Goal: Information Seeking & Learning: Learn about a topic

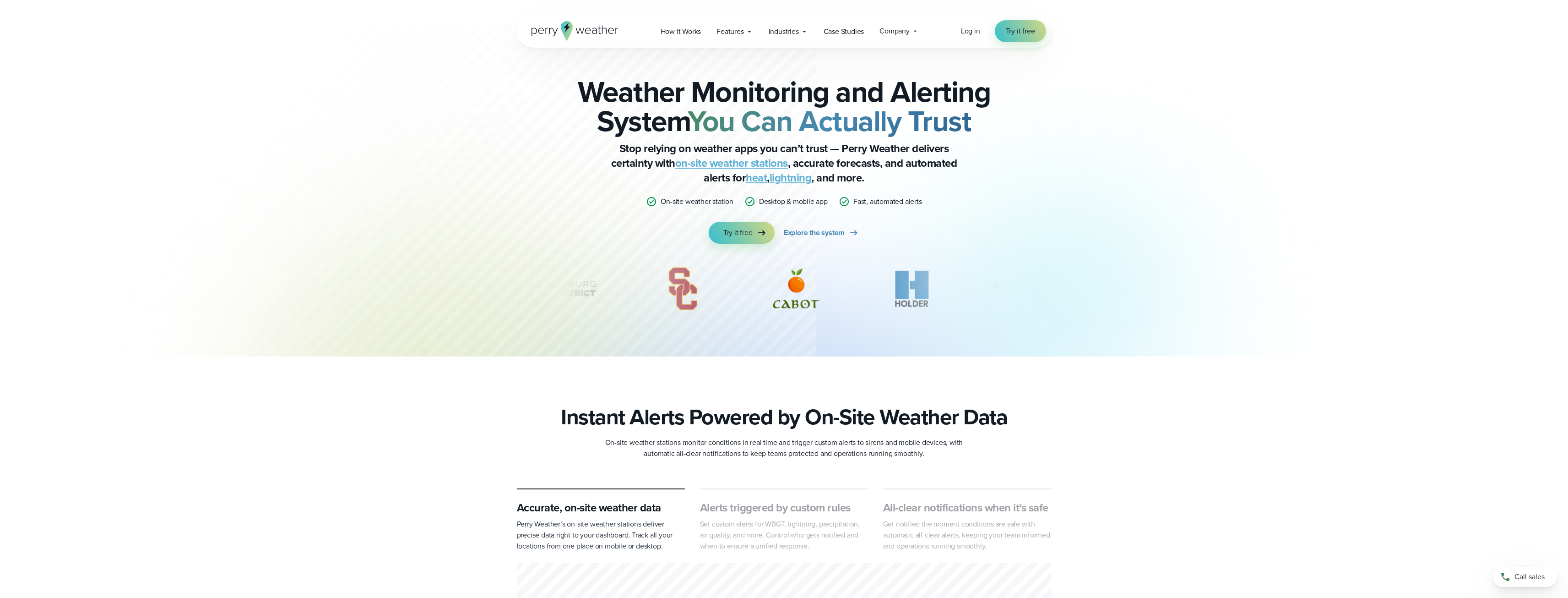
click at [1323, 160] on div "Weather Monitoring and Alerting System You Can Actually Trust Stop relying on w…" at bounding box center [784, 178] width 1568 height 356
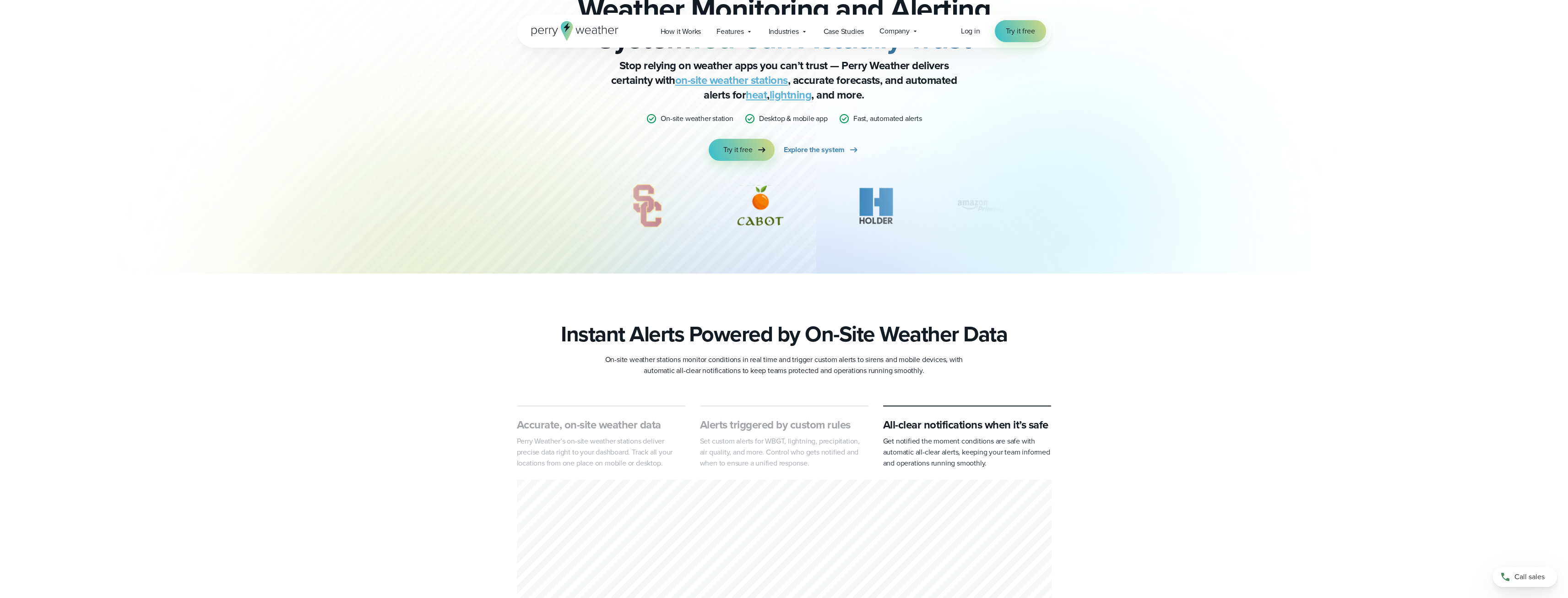
scroll to position [138, 0]
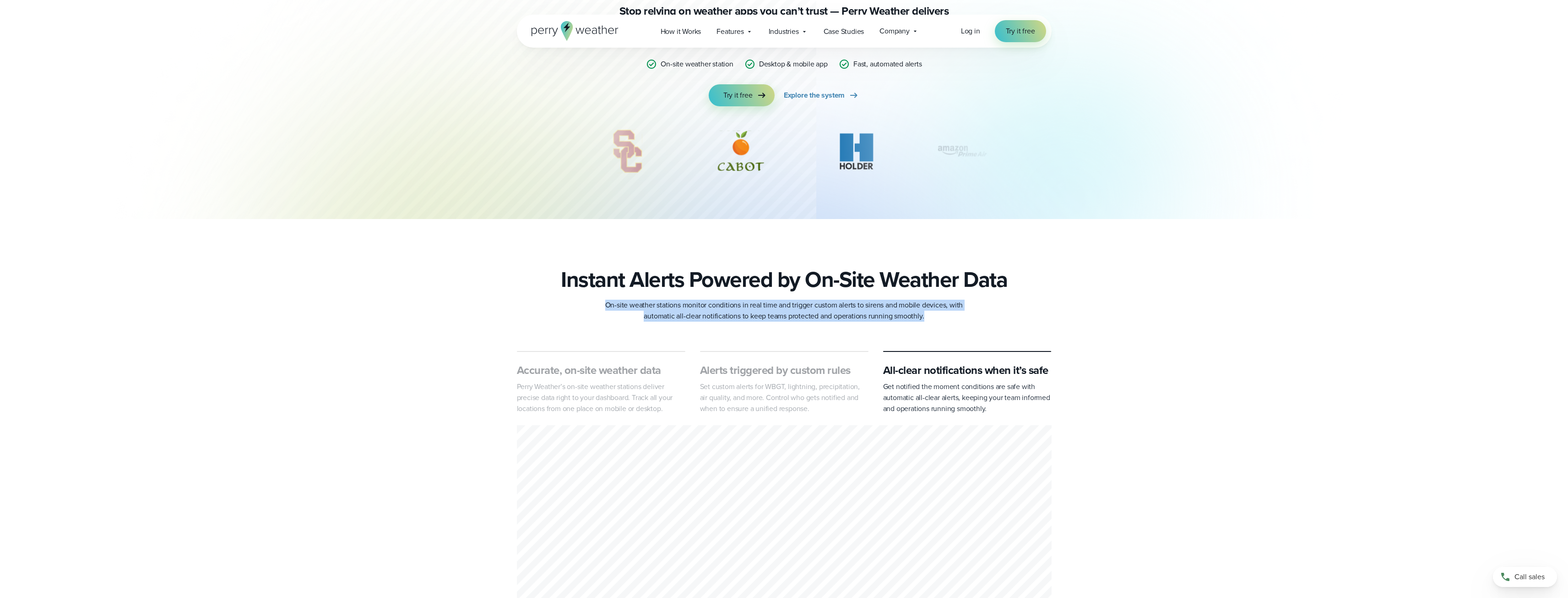
drag, startPoint x: 605, startPoint y: 303, endPoint x: 947, endPoint y: 318, distance: 342.3
click at [947, 318] on p "On-site weather stations monitor conditions in real time and trigger custom ale…" at bounding box center [785, 311] width 366 height 22
click at [947, 318] on p "On-site weather stations monitor conditions in real time and trigger custom ale…" at bounding box center [785, 311] width 366 height 22
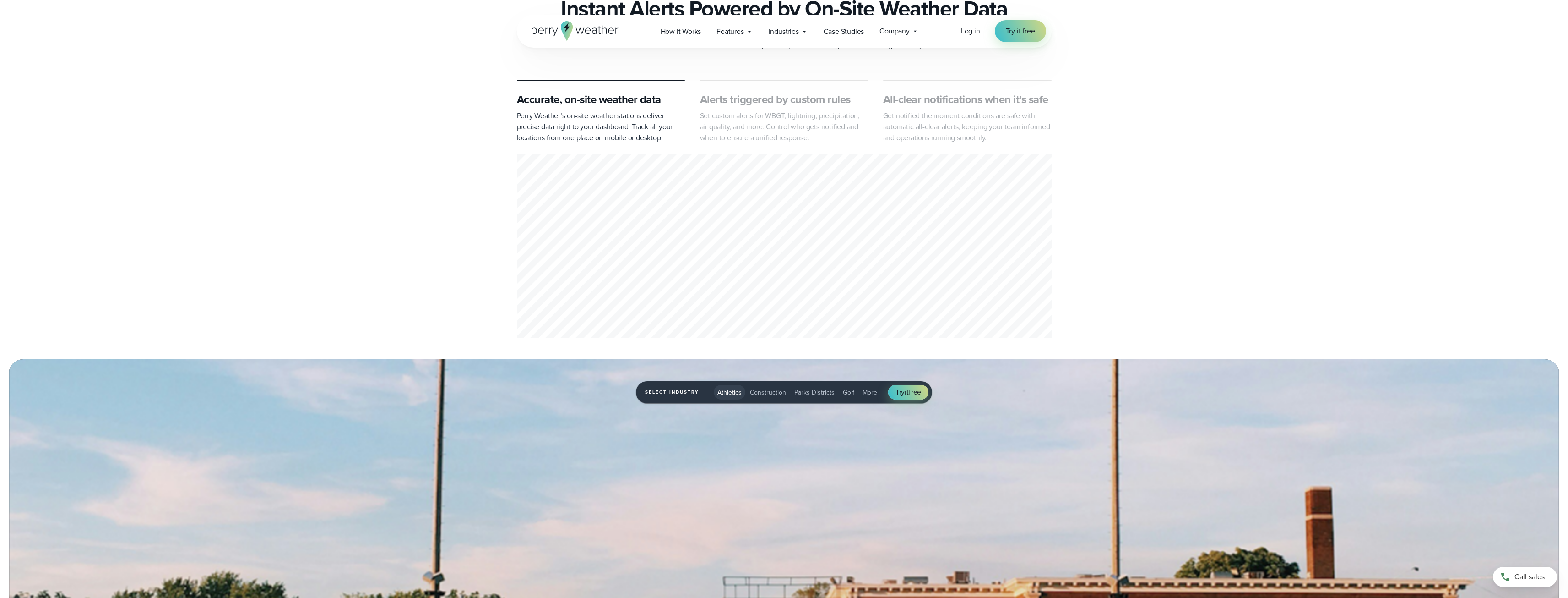
scroll to position [434, 0]
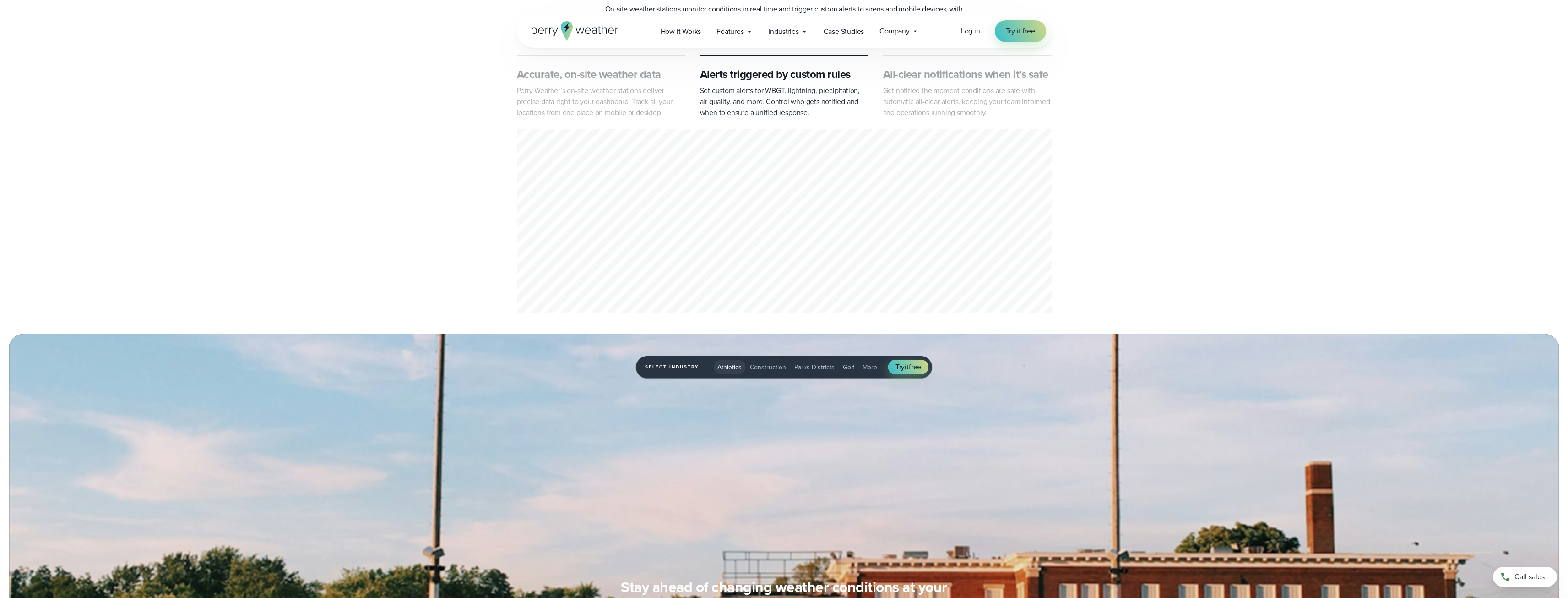
click at [551, 96] on p "Perry Weather’s on-site weather stations deliver precise data right to your das…" at bounding box center [601, 102] width 169 height 33
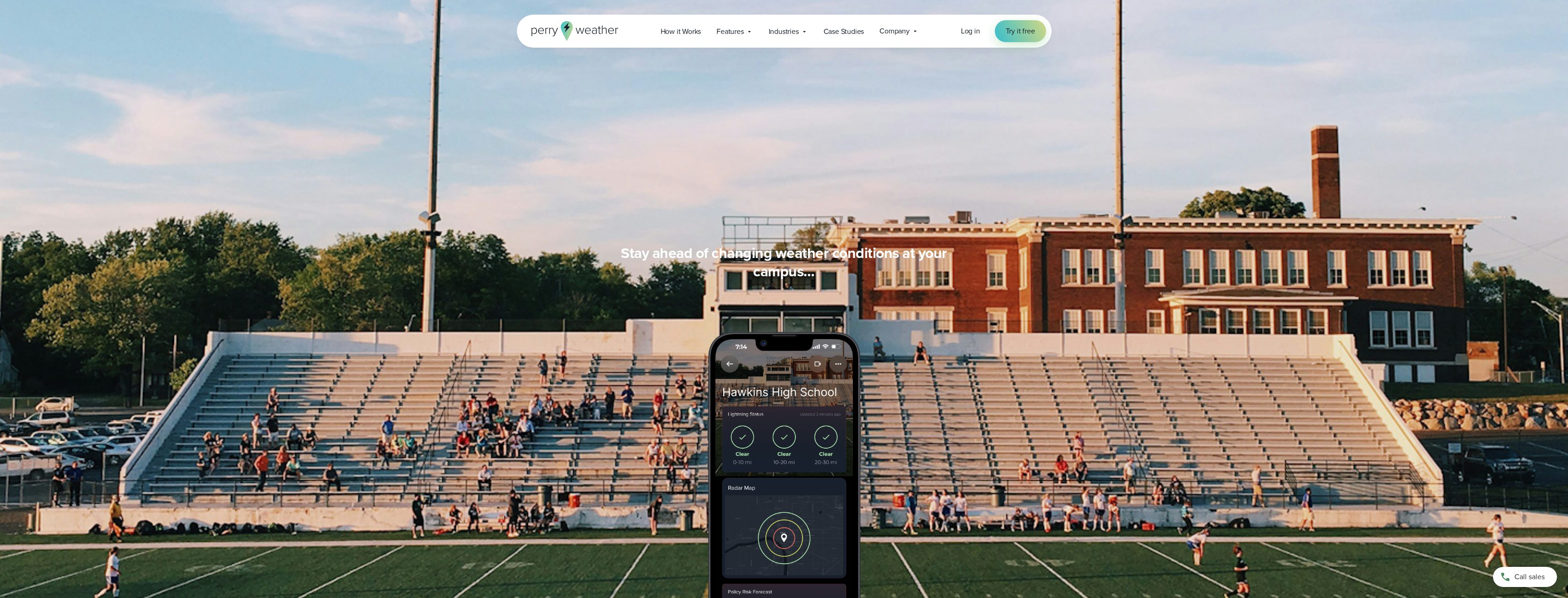
scroll to position [750, 0]
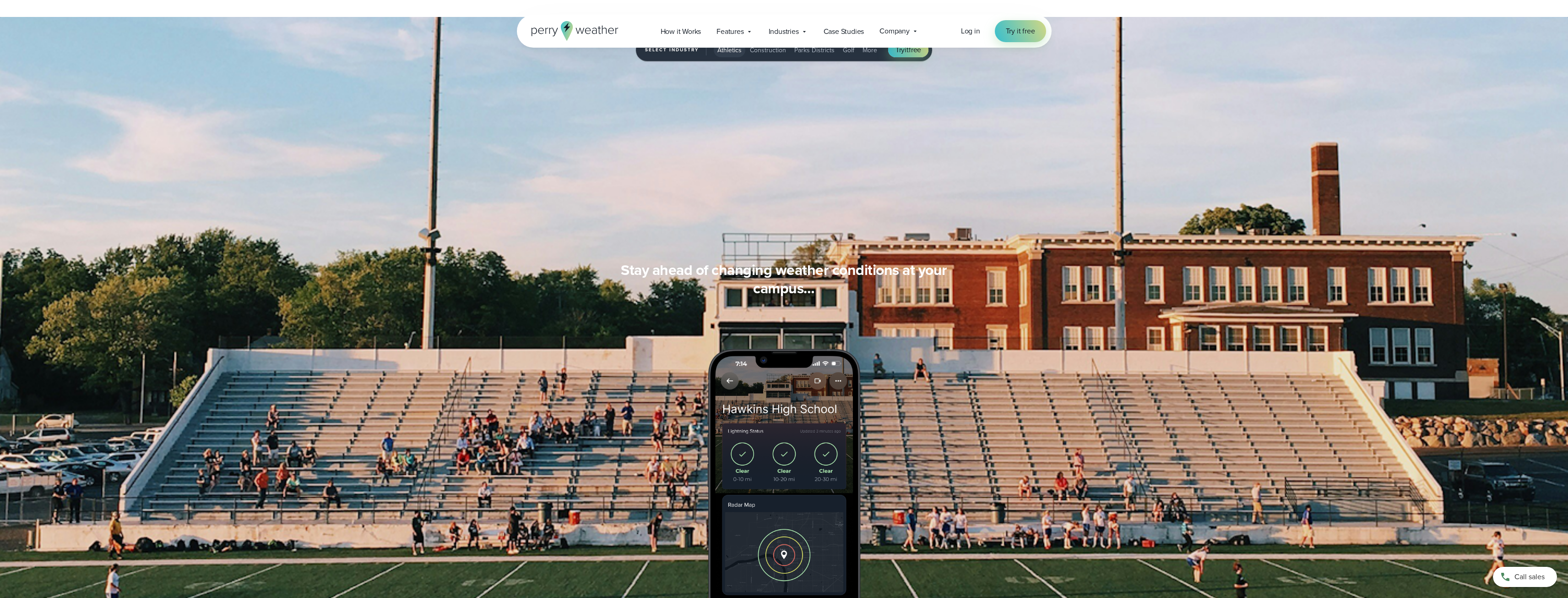
click at [609, 33] on icon at bounding box center [575, 31] width 87 height 19
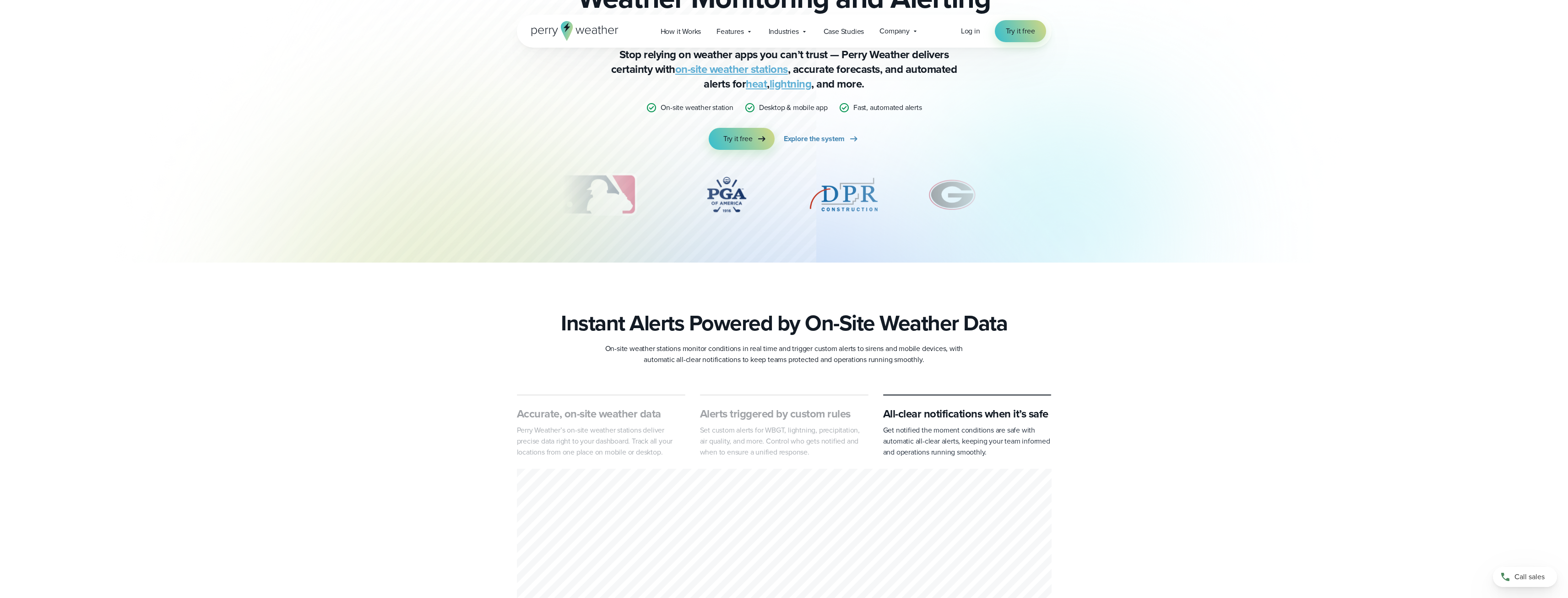
scroll to position [91, 0]
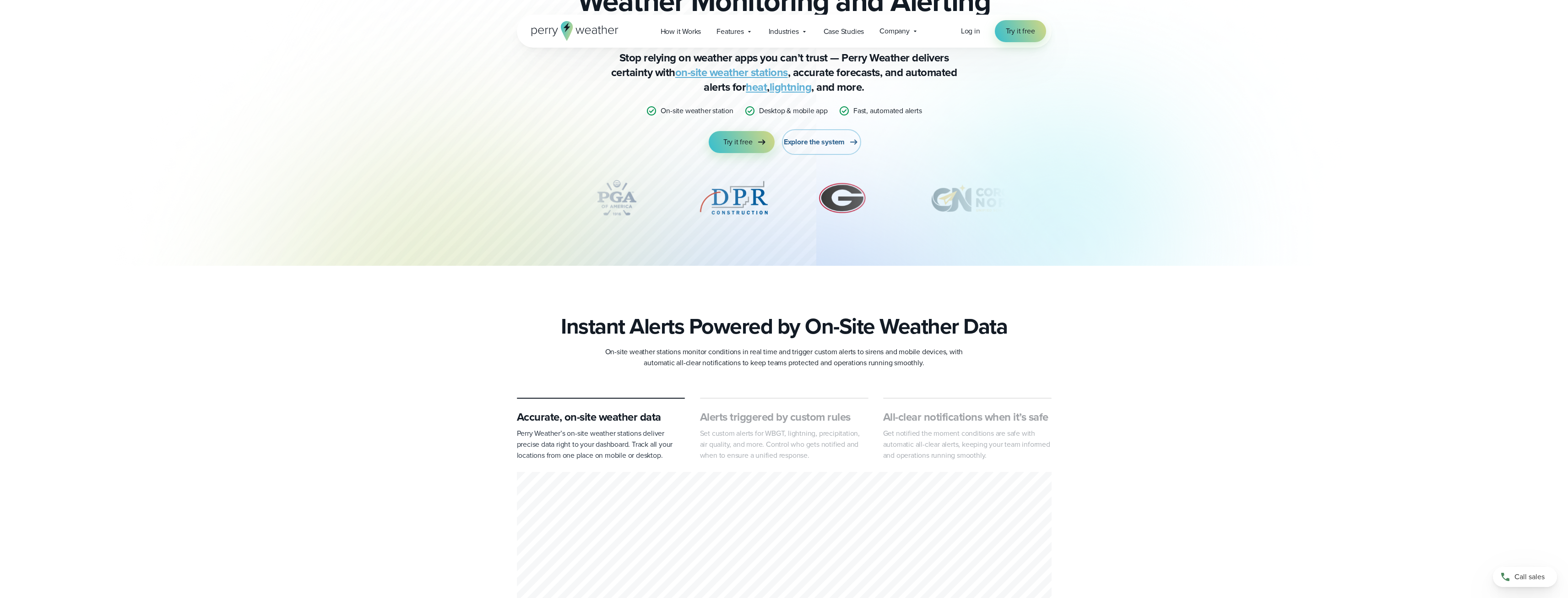
click at [812, 141] on span "Explore the system" at bounding box center [814, 142] width 61 height 11
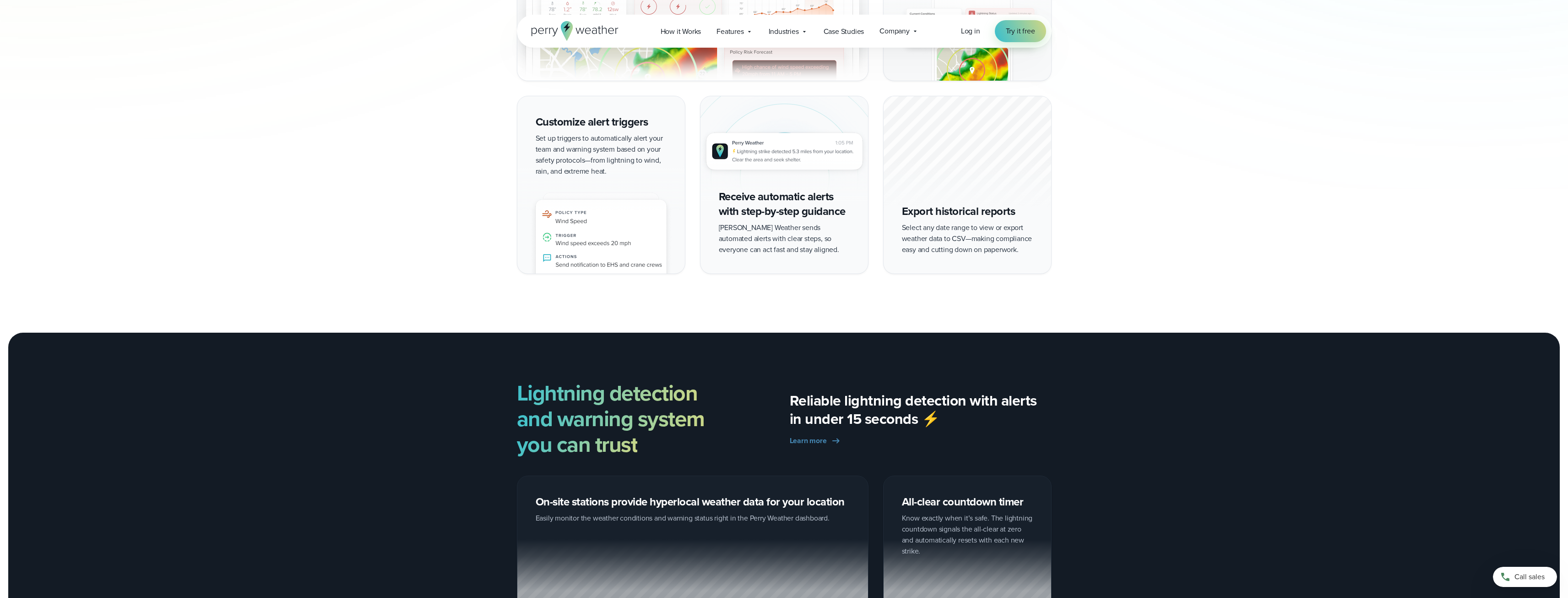
scroll to position [1343, 0]
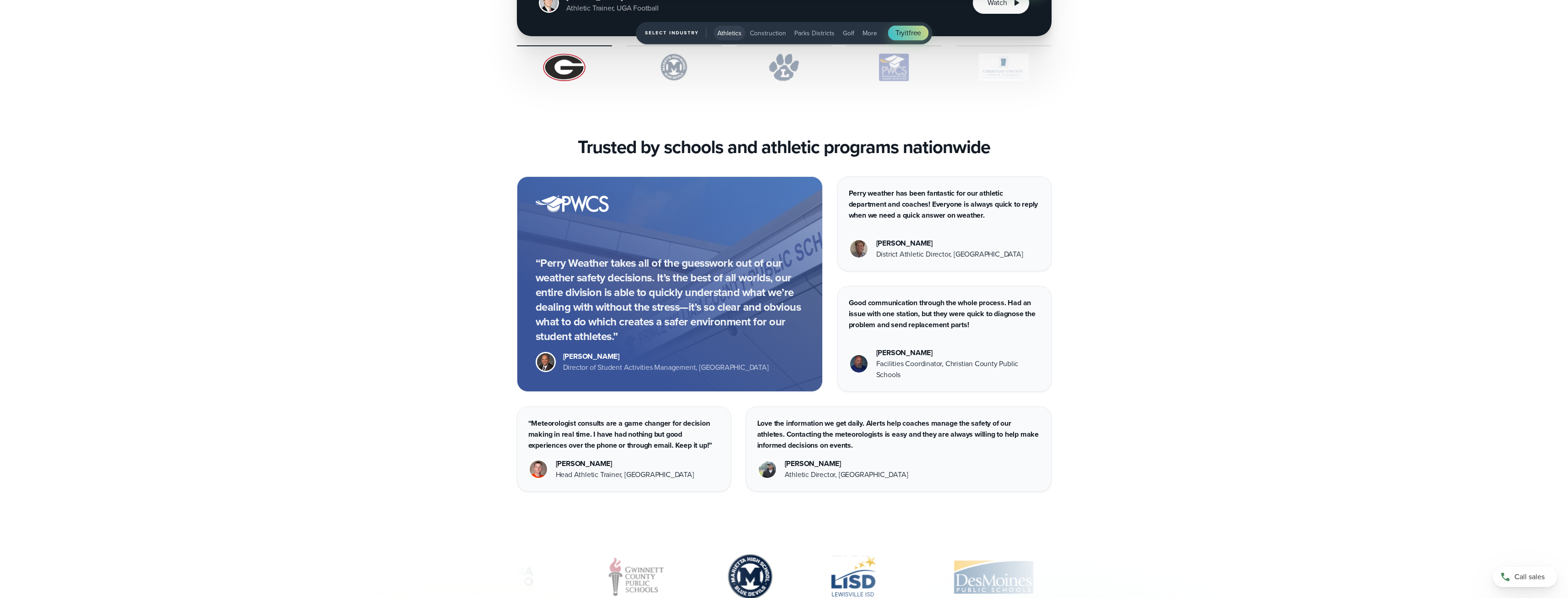
scroll to position [3433, 0]
